Goal: Information Seeking & Learning: Understand process/instructions

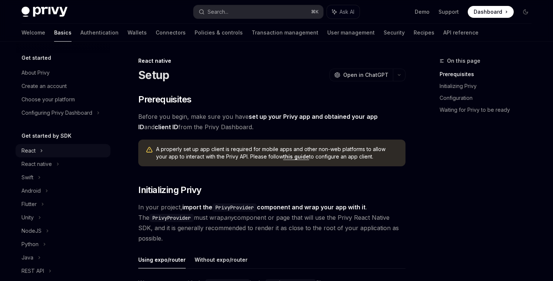
click at [37, 148] on div "React" at bounding box center [63, 150] width 95 height 13
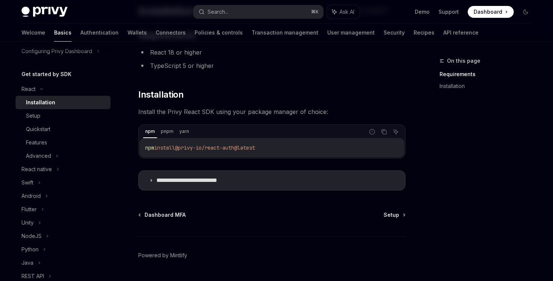
scroll to position [84, 0]
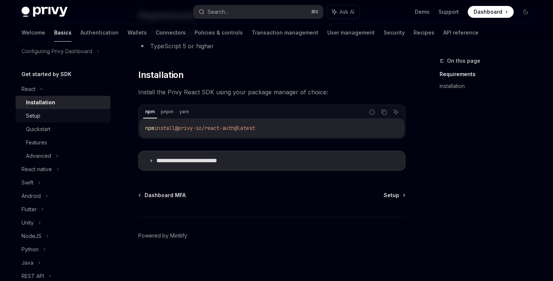
click at [71, 118] on div "Setup" at bounding box center [66, 115] width 80 height 9
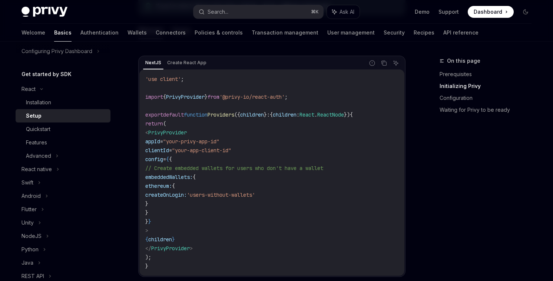
scroll to position [244, 0]
drag, startPoint x: 149, startPoint y: 123, endPoint x: 200, endPoint y: 229, distance: 117.4
click at [200, 229] on code "'use client' ; import { PrivyProvider } from '@privy-io/react-auth' ; export de…" at bounding box center [271, 172] width 253 height 196
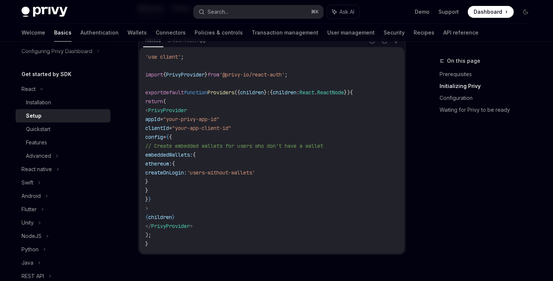
scroll to position [279, 0]
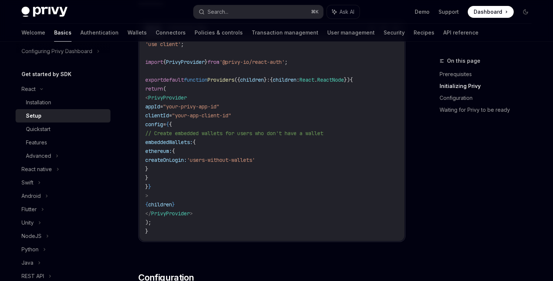
click at [200, 229] on code "'use client' ; import { PrivyProvider } from '@privy-io/react-auth' ; export de…" at bounding box center [271, 138] width 253 height 196
drag, startPoint x: 156, startPoint y: 97, endPoint x: 186, endPoint y: 192, distance: 99.4
click at [186, 192] on code "'use client' ; import { PrivyProvider } from '@privy-io/react-auth' ; export de…" at bounding box center [271, 138] width 253 height 196
click at [77, 131] on div "Quickstart" at bounding box center [66, 129] width 80 height 9
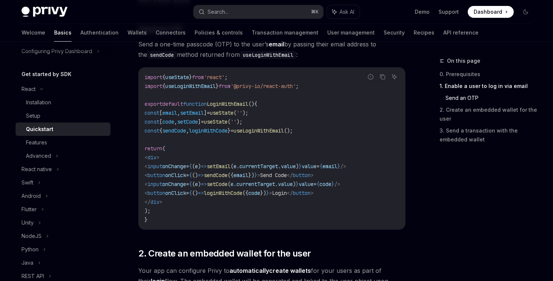
scroll to position [333, 0]
drag, startPoint x: 162, startPoint y: 94, endPoint x: 201, endPoint y: 211, distance: 123.5
click at [201, 211] on code "import { useState } from 'react' ; import { useLoginWithEmail } from '@privy-io…" at bounding box center [272, 147] width 255 height 151
click at [90, 147] on link "Features" at bounding box center [63, 142] width 95 height 13
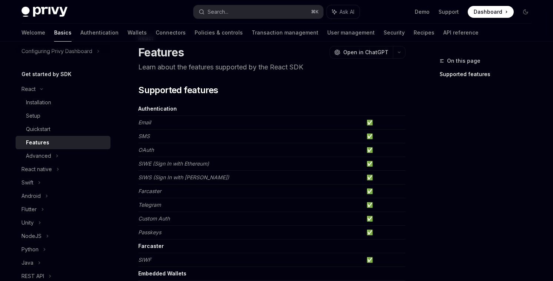
scroll to position [22, 0]
click at [44, 155] on div "Advanced" at bounding box center [38, 155] width 25 height 9
type textarea "*"
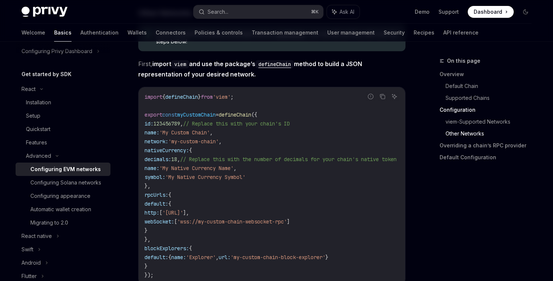
scroll to position [1291, 0]
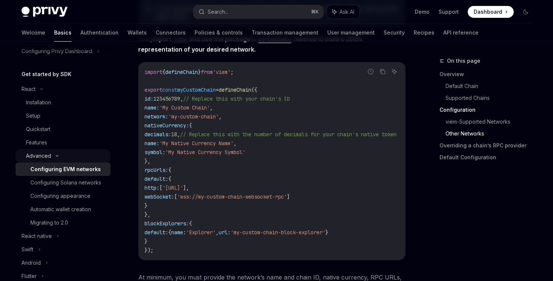
click at [49, 152] on div "Advanced" at bounding box center [38, 155] width 25 height 9
